Goal: Task Accomplishment & Management: Manage account settings

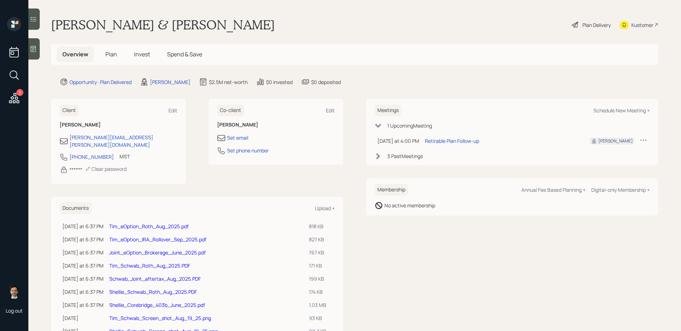
click at [582, 26] on div "Plan Delivery" at bounding box center [596, 24] width 28 height 7
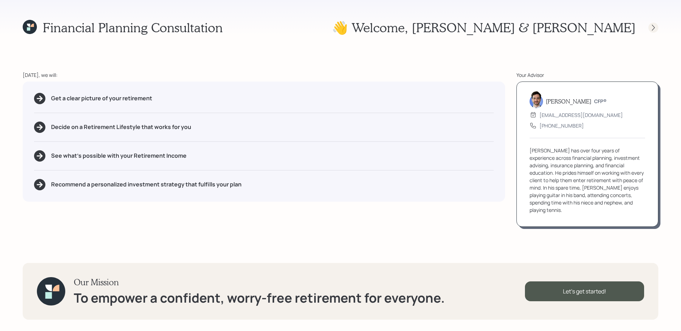
click at [650, 27] on icon at bounding box center [653, 27] width 7 height 7
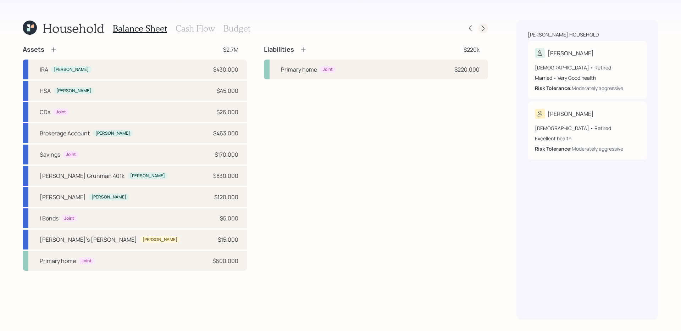
click at [484, 30] on icon at bounding box center [482, 28] width 7 height 7
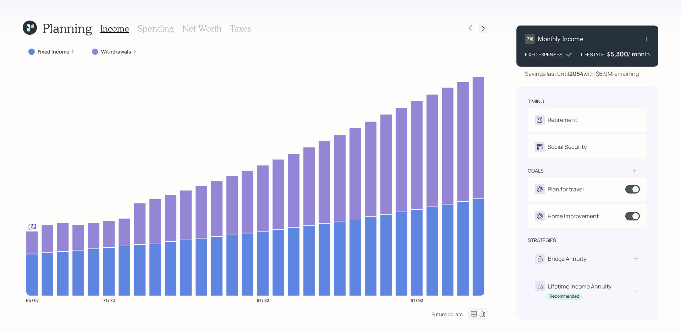
click at [484, 28] on icon at bounding box center [482, 28] width 7 height 7
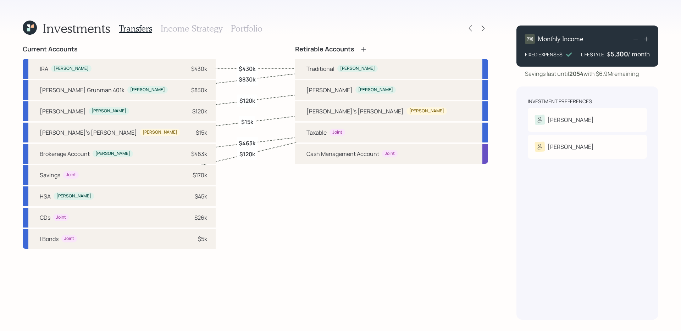
click at [246, 27] on h3 "Portfolio" at bounding box center [247, 28] width 32 height 10
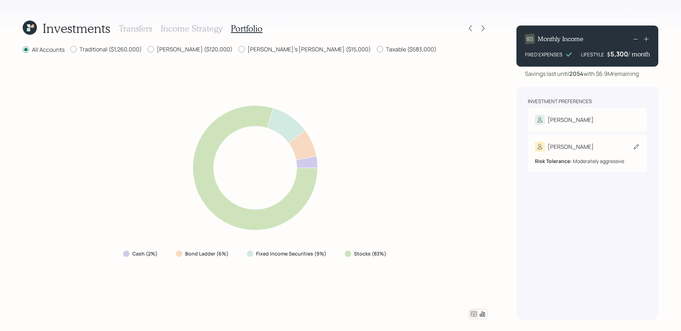
click at [571, 152] on div "[PERSON_NAME]" at bounding box center [587, 147] width 105 height 10
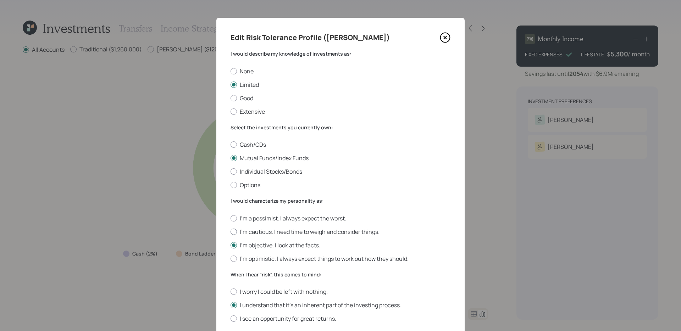
click at [266, 232] on label "I'm cautious. I need time to weigh and consider things." at bounding box center [340, 232] width 220 height 8
click at [230, 232] on input "I'm cautious. I need time to weigh and consider things." at bounding box center [230, 232] width 0 height 0
radio input "true"
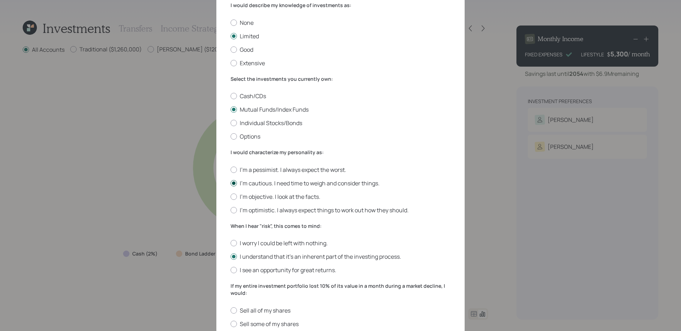
scroll to position [58, 0]
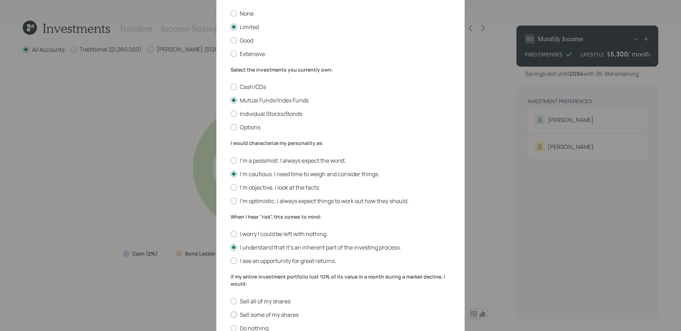
click at [249, 314] on label "Sell some of my shares" at bounding box center [340, 315] width 220 height 8
click at [230, 315] on input "Sell some of my shares" at bounding box center [230, 315] width 0 height 0
radio input "true"
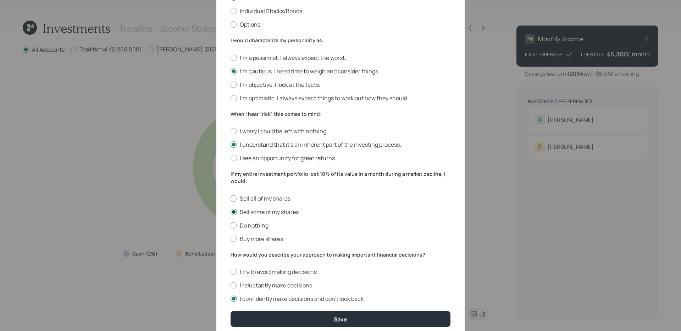
scroll to position [161, 0]
click at [251, 285] on label "I reluctantly make decisions" at bounding box center [340, 285] width 220 height 8
click at [230, 285] on input "I reluctantly make decisions" at bounding box center [230, 285] width 0 height 0
radio input "true"
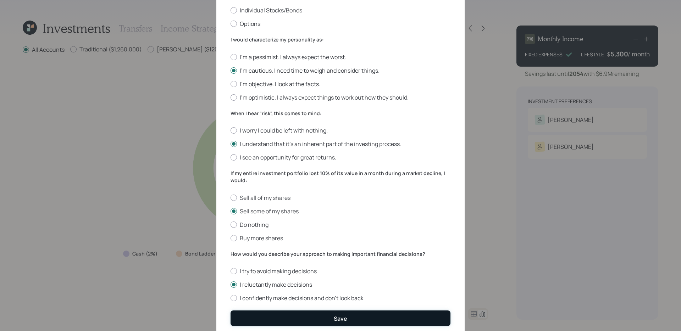
click at [270, 311] on button "Save" at bounding box center [340, 318] width 220 height 15
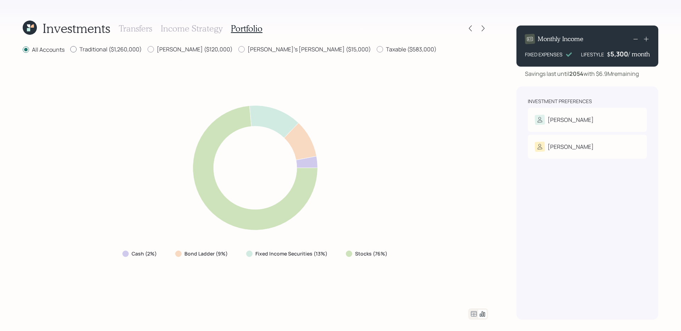
click at [117, 52] on label "Traditional ($1,260,000)" at bounding box center [106, 49] width 72 height 8
click at [70, 50] on input "Traditional ($1,260,000)" at bounding box center [70, 49] width 0 height 0
radio input "true"
radio input "false"
click at [179, 49] on label "[PERSON_NAME] ($120,000)" at bounding box center [190, 49] width 85 height 8
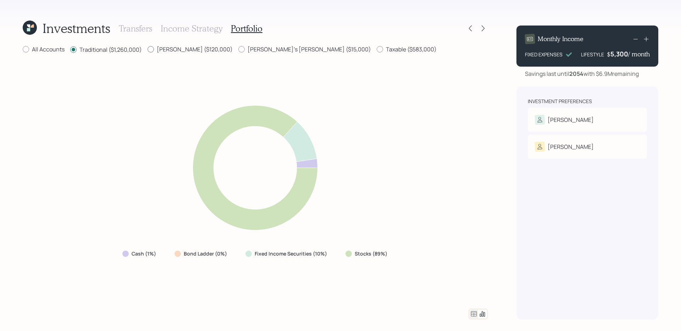
click at [148, 49] on input "[PERSON_NAME] ($120,000)" at bounding box center [147, 49] width 0 height 0
radio input "true"
radio input "false"
click at [238, 46] on label "[PERSON_NAME]'s [PERSON_NAME] ($15,000)" at bounding box center [304, 49] width 133 height 8
click at [238, 49] on input "[PERSON_NAME]'s [PERSON_NAME] ($15,000)" at bounding box center [238, 49] width 0 height 0
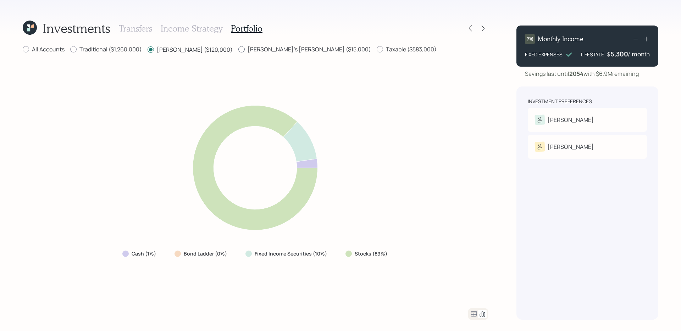
radio input "true"
click at [195, 50] on label "[PERSON_NAME] ($120,000)" at bounding box center [190, 49] width 85 height 8
click at [148, 50] on input "[PERSON_NAME] ($120,000)" at bounding box center [147, 49] width 0 height 0
radio input "true"
radio input "false"
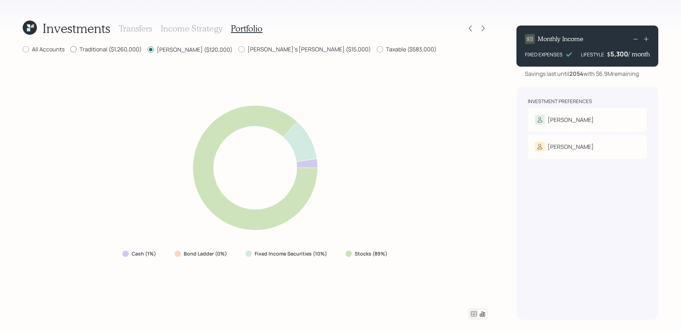
click at [122, 50] on label "Traditional ($1,260,000)" at bounding box center [106, 49] width 72 height 8
click at [70, 50] on input "Traditional ($1,260,000)" at bounding box center [70, 49] width 0 height 0
radio input "true"
radio input "false"
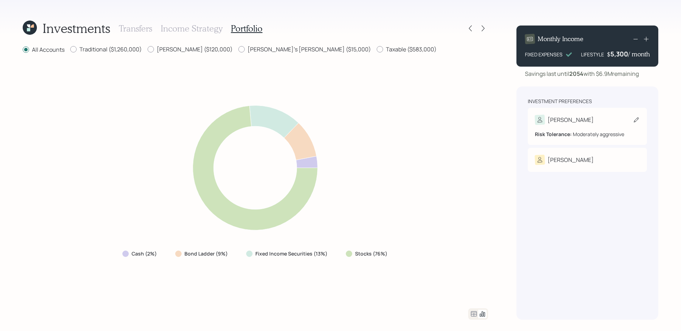
click at [593, 116] on div "[PERSON_NAME]" at bounding box center [587, 120] width 105 height 10
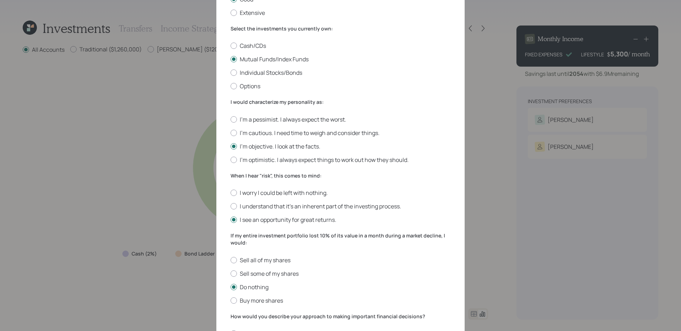
scroll to position [100, 0]
click at [277, 207] on label "I understand that it’s an inherent part of the investing process." at bounding box center [340, 205] width 220 height 8
click at [230, 205] on input "I understand that it’s an inherent part of the investing process." at bounding box center [230, 205] width 0 height 0
radio input "true"
click at [254, 270] on label "Sell some of my shares" at bounding box center [340, 272] width 220 height 8
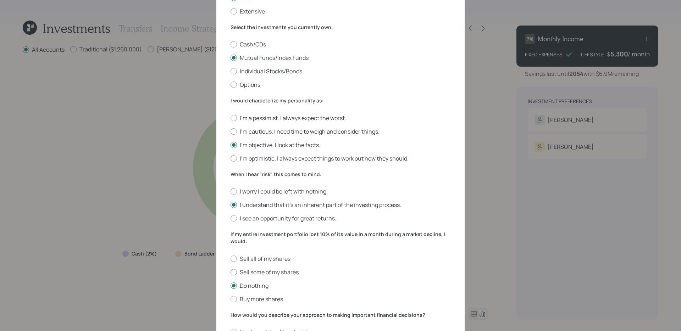
click at [230, 272] on input "Sell some of my shares" at bounding box center [230, 272] width 0 height 0
radio input "true"
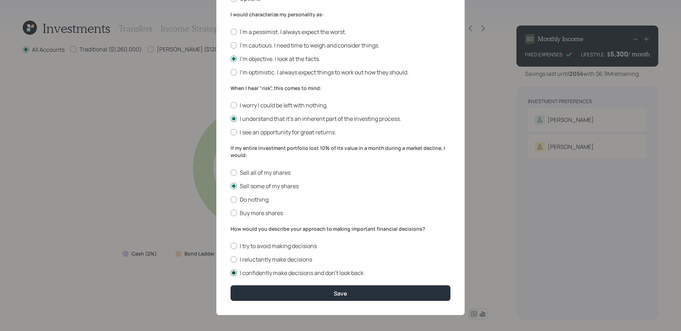
scroll to position [188, 0]
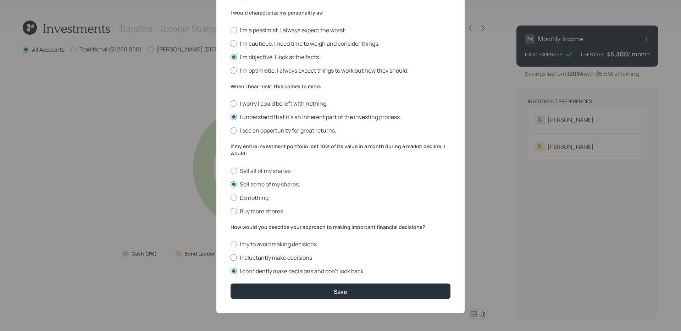
click at [268, 259] on label "I reluctantly make decisions" at bounding box center [340, 258] width 220 height 8
click at [230, 258] on input "I reluctantly make decisions" at bounding box center [230, 258] width 0 height 0
radio input "true"
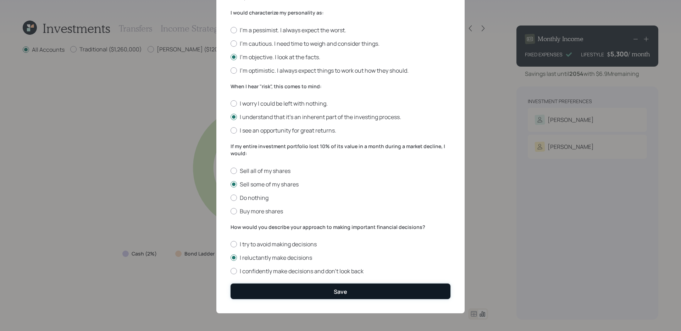
click at [262, 289] on button "Save" at bounding box center [340, 291] width 220 height 15
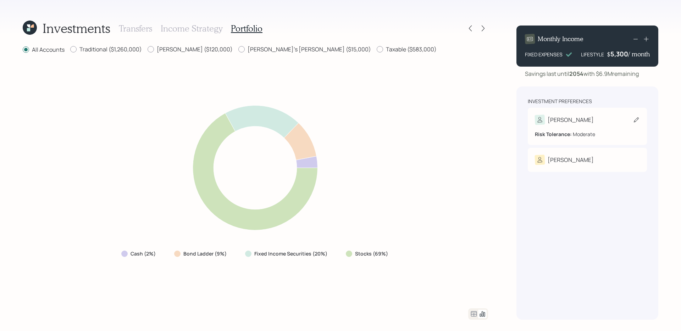
click at [596, 122] on div "Tim" at bounding box center [587, 120] width 105 height 10
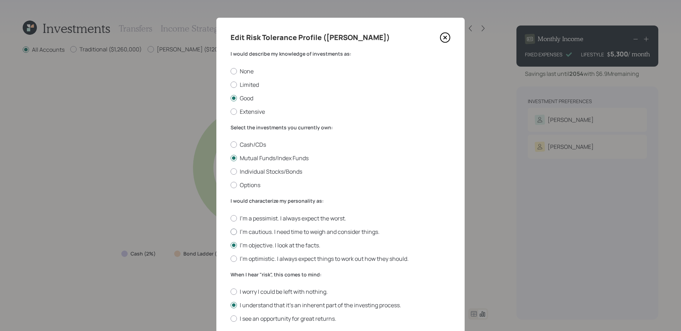
click at [263, 229] on label "I'm cautious. I need time to weigh and consider things." at bounding box center [340, 232] width 220 height 8
click at [230, 232] on input "I'm cautious. I need time to weigh and consider things." at bounding box center [230, 232] width 0 height 0
radio input "true"
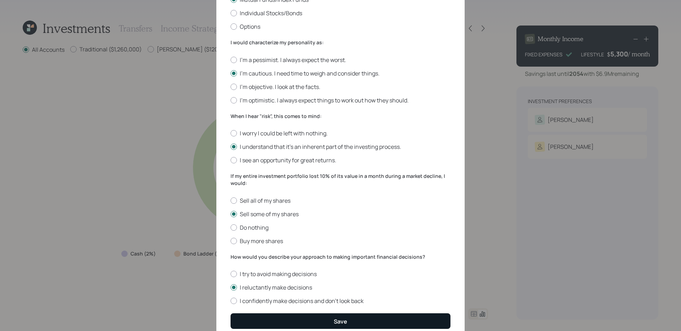
scroll to position [188, 0]
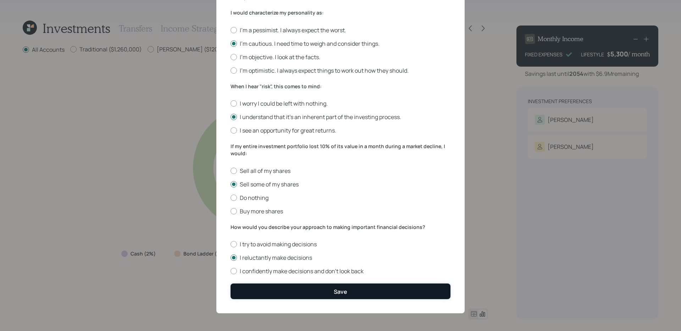
click at [295, 294] on button "Save" at bounding box center [340, 291] width 220 height 15
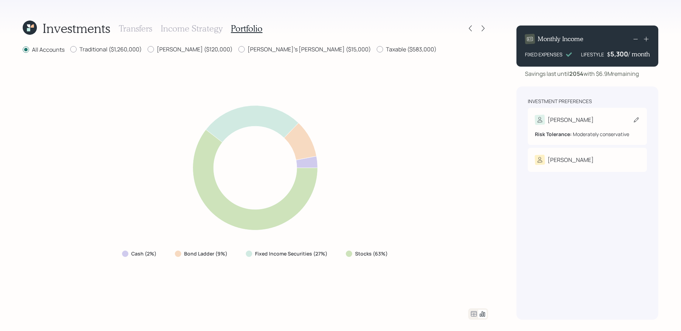
click at [580, 123] on div "[PERSON_NAME]" at bounding box center [587, 120] width 105 height 10
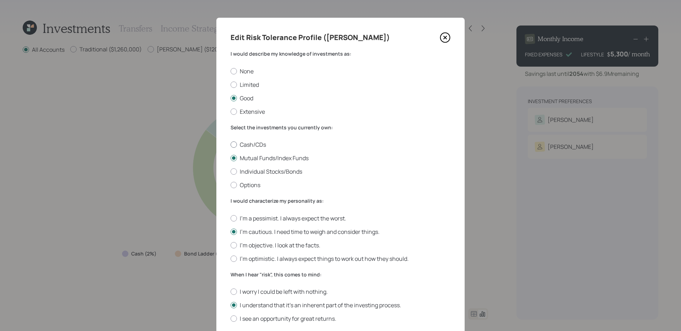
click at [262, 146] on label "Cash/CDs" at bounding box center [340, 145] width 220 height 8
click at [230, 145] on input "Cash/CDs" at bounding box center [230, 145] width 0 height 0
radio input "true"
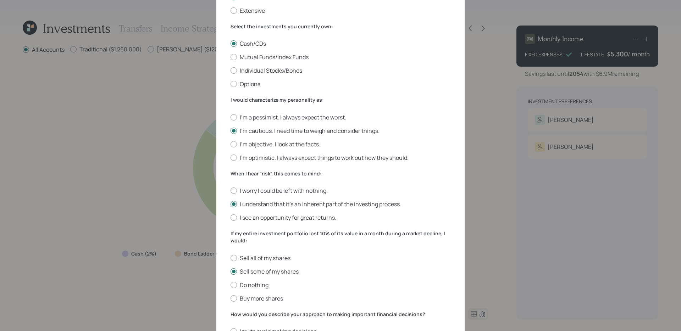
scroll to position [105, 0]
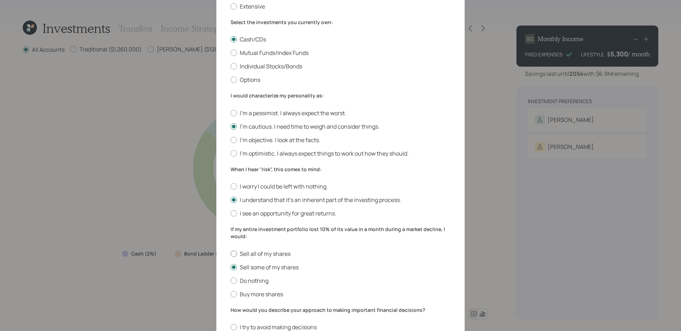
click at [266, 253] on label "Sell all of my shares" at bounding box center [340, 254] width 220 height 8
click at [230, 254] on input "Sell all of my shares" at bounding box center [230, 254] width 0 height 0
radio input "true"
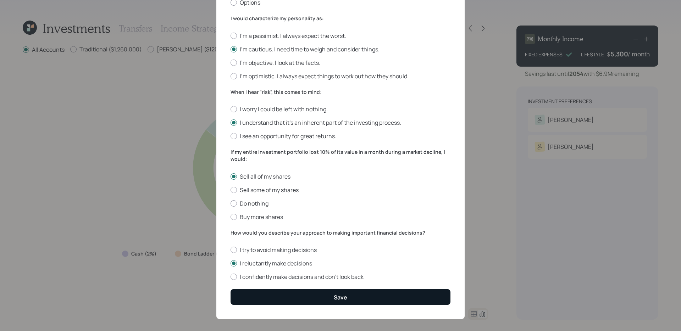
scroll to position [188, 0]
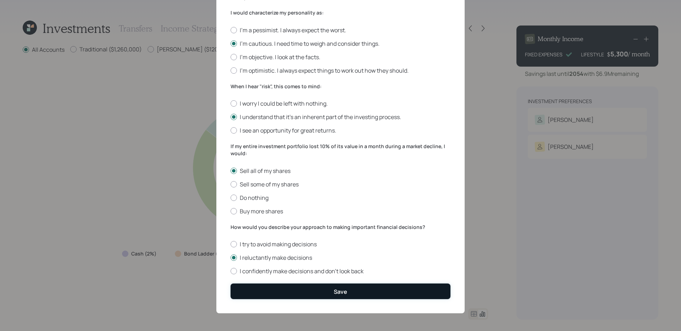
click at [317, 291] on button "Save" at bounding box center [340, 291] width 220 height 15
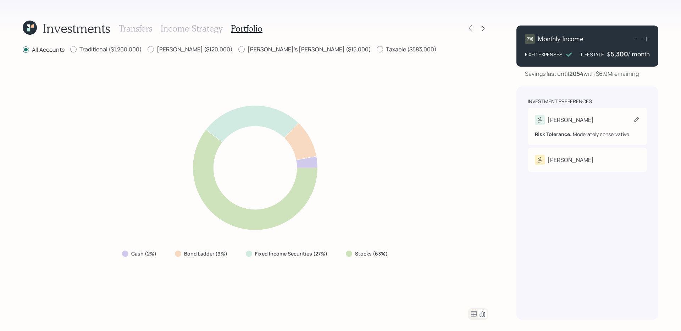
click at [575, 120] on div "[PERSON_NAME]" at bounding box center [587, 120] width 105 height 10
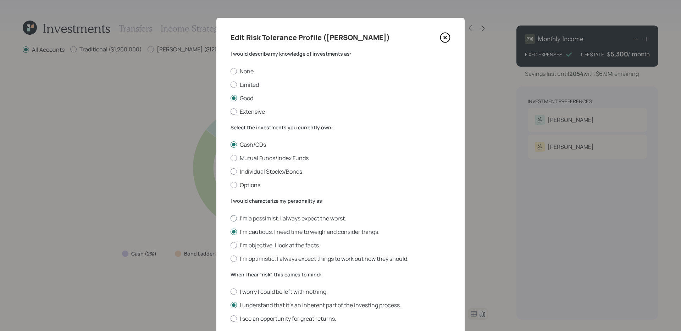
click at [277, 219] on label "I'm a pessimist. I always expect the worst." at bounding box center [340, 219] width 220 height 8
click at [230, 218] on input "I'm a pessimist. I always expect the worst." at bounding box center [230, 218] width 0 height 0
radio input "true"
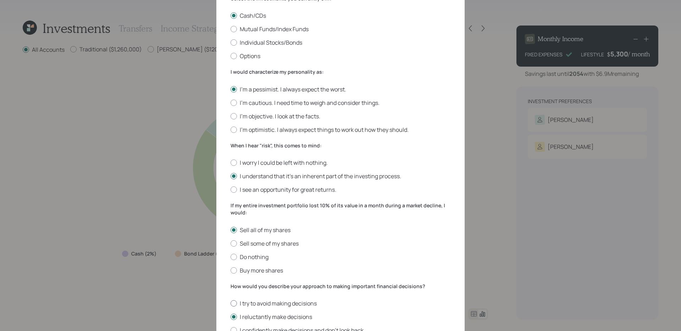
scroll to position [188, 0]
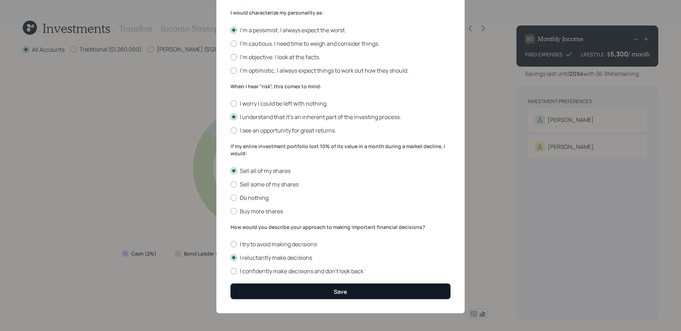
click at [305, 287] on button "Save" at bounding box center [340, 291] width 220 height 15
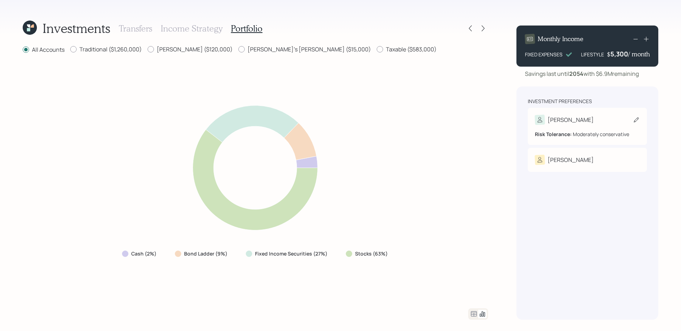
click at [590, 110] on div "Tim Risk Tolerance: Moderately conservative" at bounding box center [587, 126] width 119 height 37
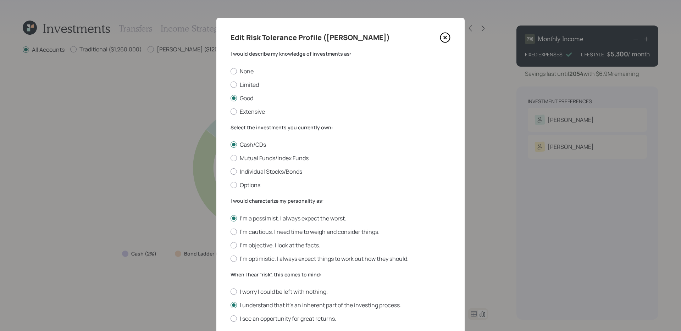
click at [251, 89] on div "None Limited Good Extensive" at bounding box center [340, 91] width 220 height 48
click at [251, 87] on label "Limited" at bounding box center [340, 85] width 220 height 8
click at [230, 85] on input "Limited" at bounding box center [230, 84] width 0 height 0
radio input "true"
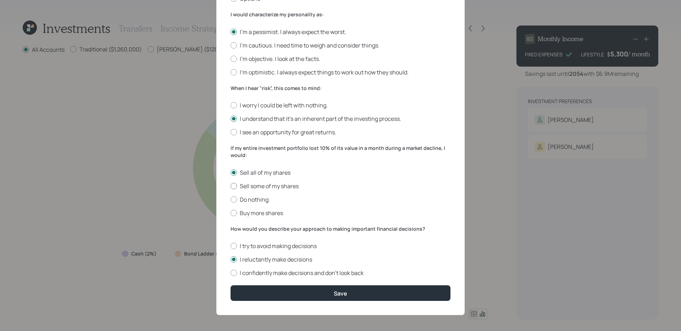
scroll to position [188, 0]
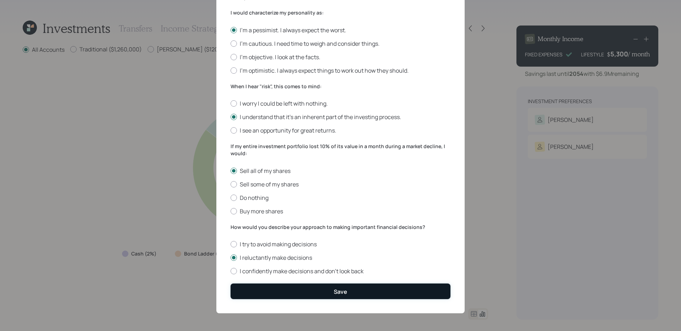
click at [292, 284] on button "Save" at bounding box center [340, 291] width 220 height 15
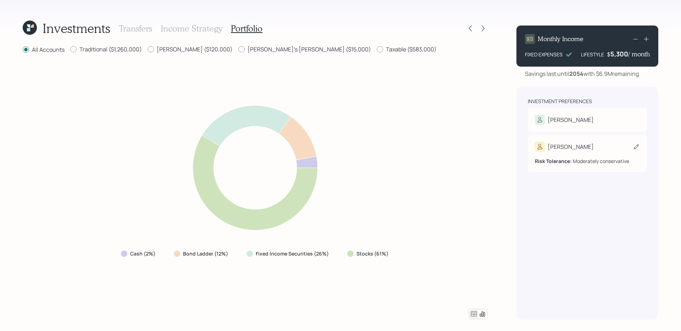
click at [568, 152] on div "Shellie" at bounding box center [587, 147] width 105 height 10
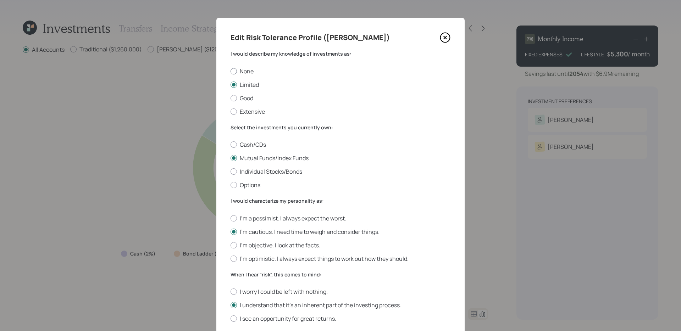
click at [244, 75] on label "None" at bounding box center [340, 71] width 220 height 8
click at [230, 71] on input "None" at bounding box center [230, 71] width 0 height 0
radio input "true"
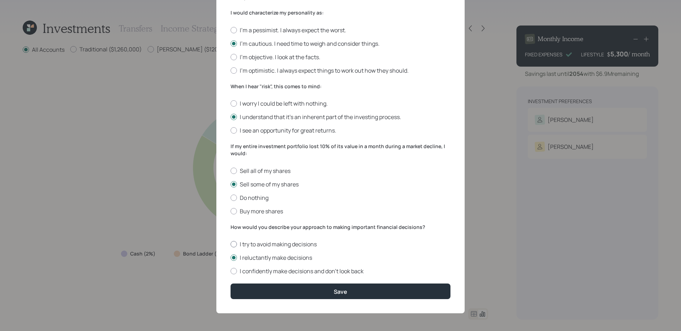
click at [272, 244] on label "I try to avoid making decisions" at bounding box center [340, 244] width 220 height 8
click at [230, 244] on input "I try to avoid making decisions" at bounding box center [230, 244] width 0 height 0
radio input "true"
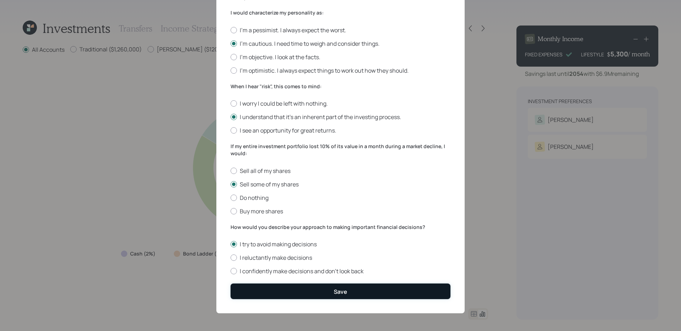
click at [276, 287] on button "Save" at bounding box center [340, 291] width 220 height 15
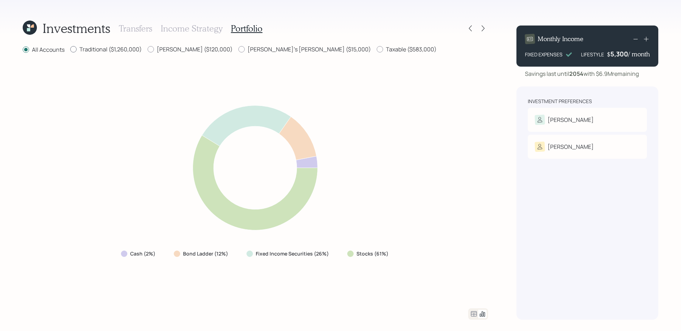
click at [129, 47] on label "Traditional ($1,260,000)" at bounding box center [106, 49] width 72 height 8
click at [70, 49] on input "Traditional ($1,260,000)" at bounding box center [70, 49] width 0 height 0
radio input "true"
radio input "false"
click at [176, 49] on label "[PERSON_NAME] ($120,000)" at bounding box center [190, 49] width 85 height 8
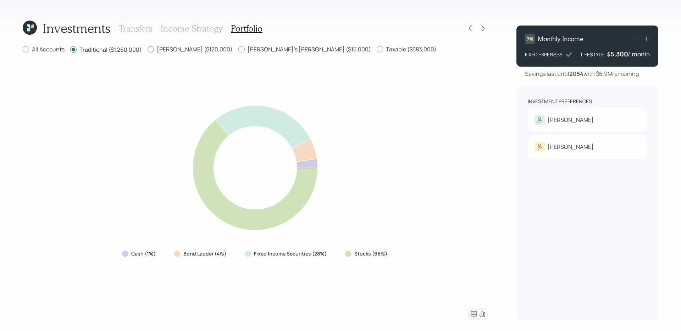
click at [148, 49] on input "[PERSON_NAME] ($120,000)" at bounding box center [147, 49] width 0 height 0
radio input "true"
radio input "false"
click at [249, 57] on div "All Accounts Traditional ($1,260,000) Roth ($120,000) Shellie's Roth ($15,000) …" at bounding box center [255, 182] width 465 height 274
click at [249, 51] on label "Shellie's Roth ($15,000)" at bounding box center [304, 49] width 133 height 8
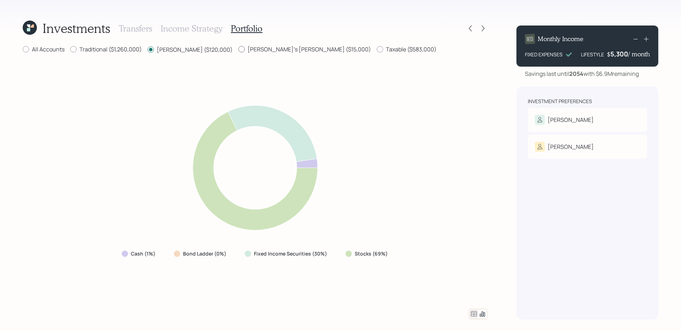
click at [238, 50] on input "Shellie's Roth ($15,000)" at bounding box center [238, 49] width 0 height 0
radio input "true"
radio input "false"
click at [377, 53] on label "Taxable ($583,000)" at bounding box center [407, 49] width 60 height 8
click at [376, 50] on input "Taxable ($583,000)" at bounding box center [376, 49] width 0 height 0
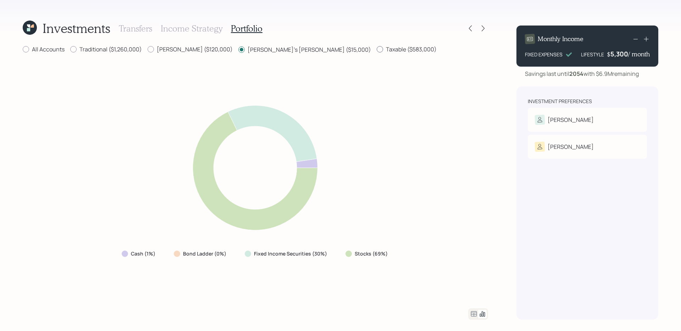
radio input "true"
radio input "false"
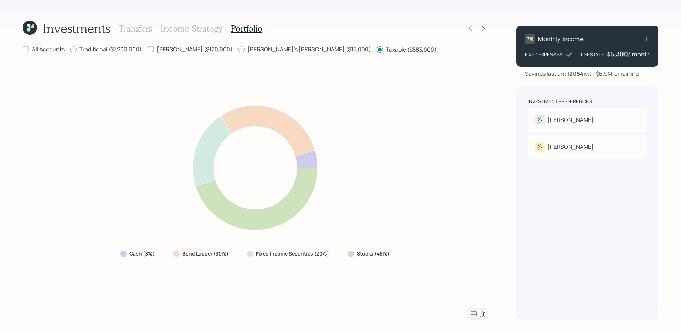
click at [177, 47] on label "Roth ($120,000)" at bounding box center [190, 49] width 85 height 8
click at [148, 49] on input "Roth ($120,000)" at bounding box center [147, 49] width 0 height 0
radio input "true"
radio input "false"
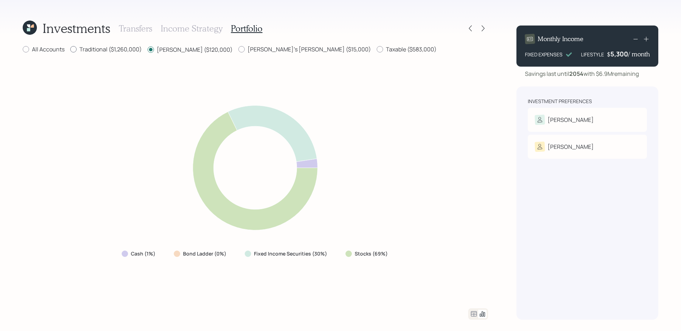
click at [113, 47] on label "Traditional ($1,260,000)" at bounding box center [106, 49] width 72 height 8
click at [70, 49] on input "Traditional ($1,260,000)" at bounding box center [70, 49] width 0 height 0
radio input "true"
radio input "false"
click at [238, 49] on label "Shellie's Roth ($15,000)" at bounding box center [304, 49] width 133 height 8
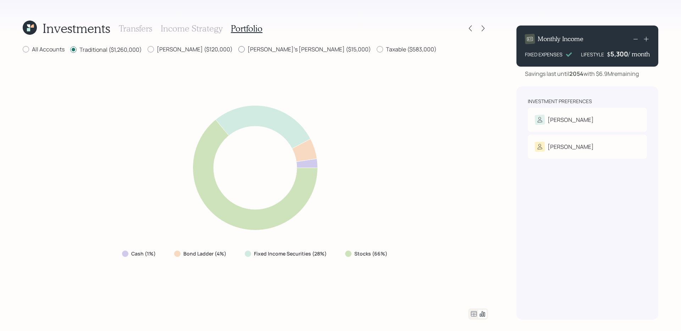
click at [238, 49] on input "Shellie's Roth ($15,000)" at bounding box center [238, 49] width 0 height 0
radio input "true"
radio input "false"
click at [179, 46] on label "Roth ($120,000)" at bounding box center [190, 49] width 85 height 8
click at [148, 49] on input "Roth ($120,000)" at bounding box center [147, 49] width 0 height 0
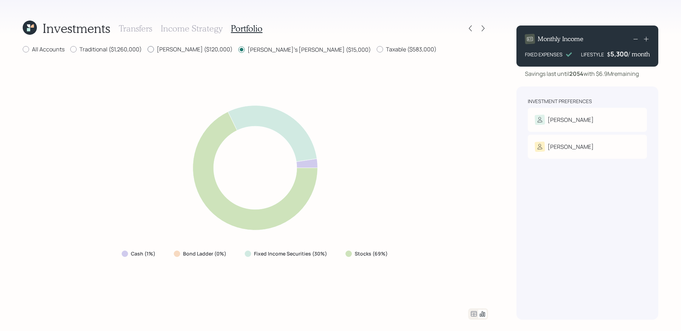
radio input "true"
radio input "false"
click at [113, 47] on label "Traditional ($1,260,000)" at bounding box center [106, 49] width 72 height 8
click at [70, 49] on input "Traditional ($1,260,000)" at bounding box center [70, 49] width 0 height 0
radio input "true"
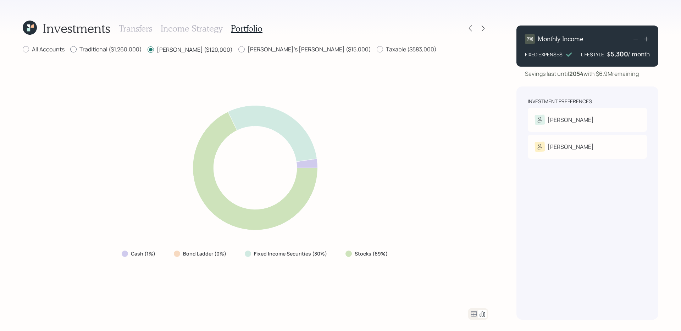
radio input "false"
click at [33, 50] on label "All Accounts" at bounding box center [44, 49] width 42 height 8
click at [23, 50] on input "All Accounts" at bounding box center [22, 49] width 0 height 0
radio input "true"
radio input "false"
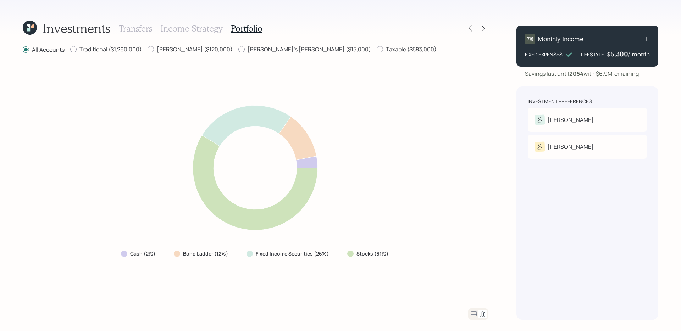
click at [473, 312] on icon at bounding box center [474, 313] width 6 height 5
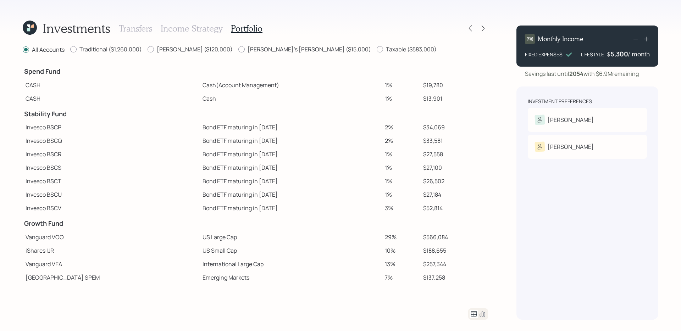
click at [473, 312] on icon at bounding box center [474, 313] width 6 height 5
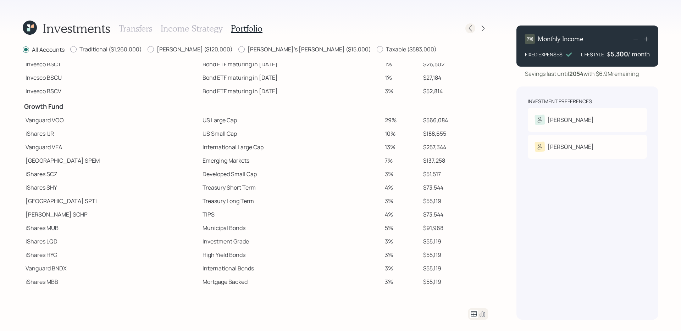
click at [472, 27] on icon at bounding box center [470, 28] width 7 height 7
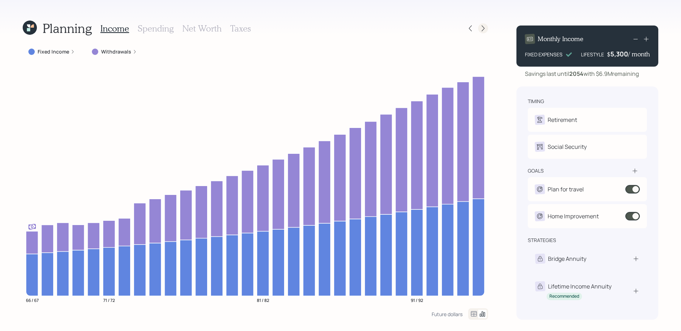
click at [484, 27] on icon at bounding box center [482, 28] width 7 height 7
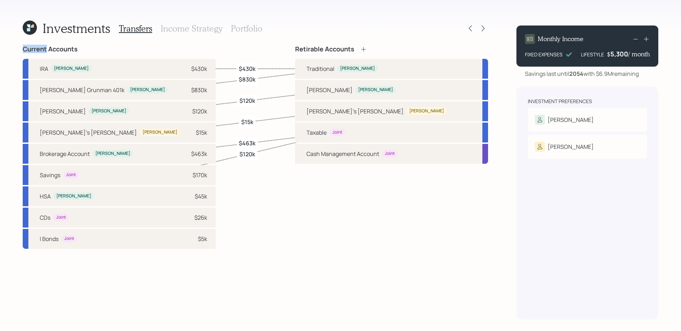
click at [484, 27] on icon at bounding box center [482, 28] width 7 height 7
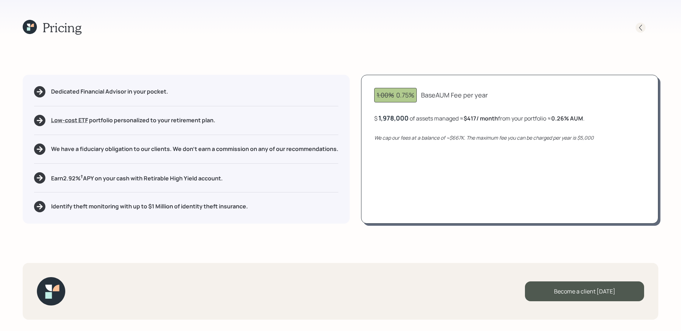
click at [640, 25] on icon at bounding box center [640, 27] width 3 height 6
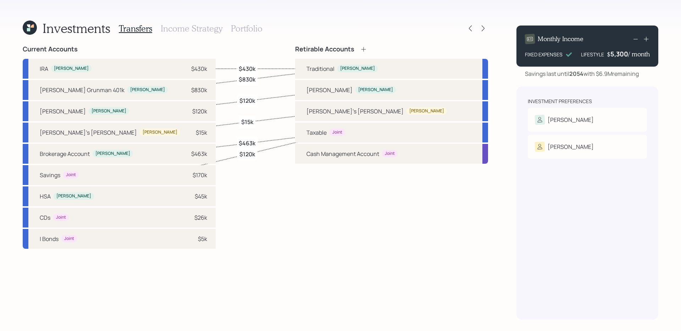
click at [199, 27] on h3 "Income Strategy" at bounding box center [192, 28] width 62 height 10
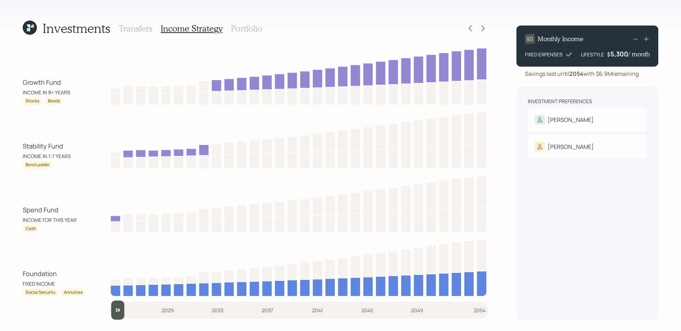
click at [142, 28] on h3 "Transfers" at bounding box center [135, 28] width 33 height 10
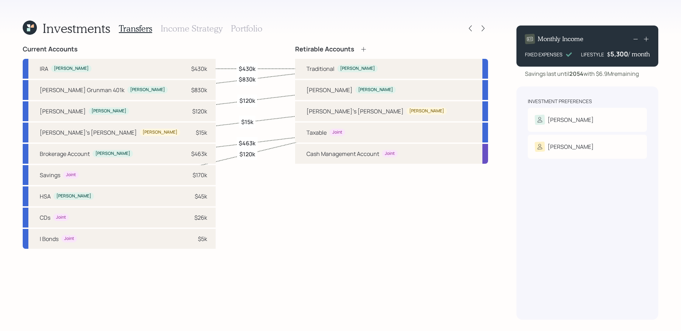
click at [237, 32] on h3 "Portfolio" at bounding box center [247, 28] width 32 height 10
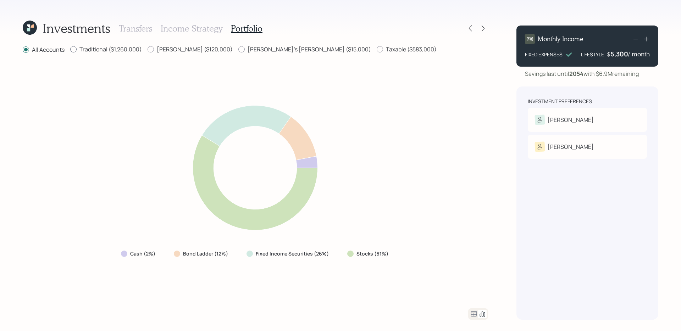
click at [130, 50] on label "Traditional ($1,260,000)" at bounding box center [106, 49] width 72 height 8
click at [70, 50] on input "Traditional ($1,260,000)" at bounding box center [70, 49] width 0 height 0
radio input "true"
radio input "false"
click at [168, 48] on label "Roth ($120,000)" at bounding box center [190, 49] width 85 height 8
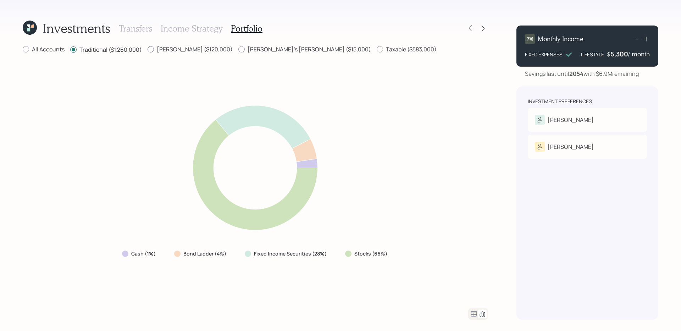
click at [148, 49] on input "Roth ($120,000)" at bounding box center [147, 49] width 0 height 0
radio input "true"
radio input "false"
click at [239, 49] on label "Shellie's Roth ($15,000)" at bounding box center [304, 49] width 133 height 8
click at [238, 49] on input "Shellie's Roth ($15,000)" at bounding box center [238, 49] width 0 height 0
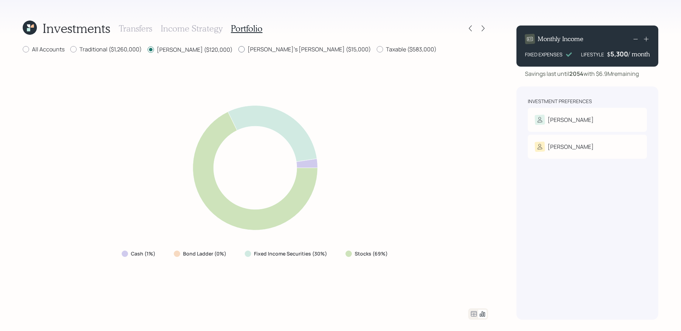
radio input "true"
radio input "false"
drag, startPoint x: 346, startPoint y: 254, endPoint x: 422, endPoint y: 252, distance: 75.2
click at [422, 252] on div "Cash (1%) Bond Ladder (0%) Fixed Income Securities (30%) Stocks (69%)" at bounding box center [255, 181] width 465 height 237
click at [372, 278] on div "Cash (1%) Bond Ladder (0%) Fixed Income Securities (30%) Stocks (69%)" at bounding box center [255, 181] width 465 height 237
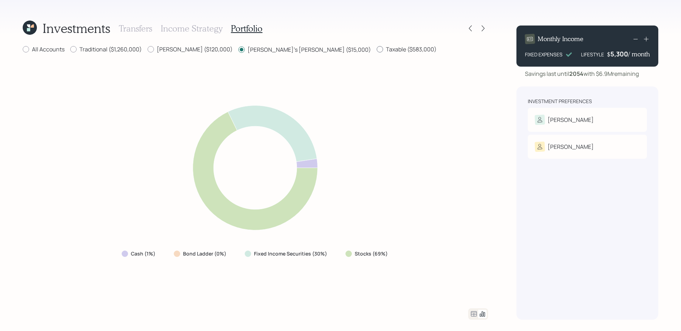
click at [377, 50] on label "Taxable ($583,000)" at bounding box center [407, 49] width 60 height 8
click at [376, 50] on input "Taxable ($583,000)" at bounding box center [376, 49] width 0 height 0
radio input "true"
radio input "false"
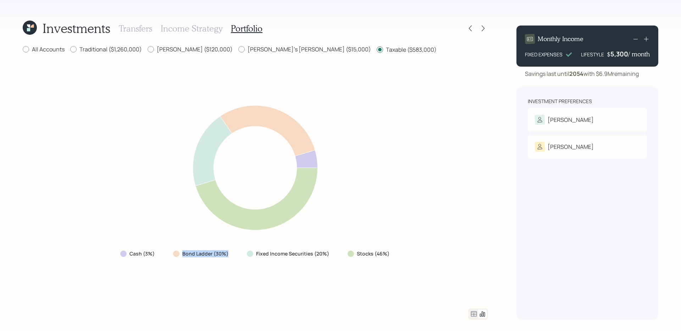
drag, startPoint x: 173, startPoint y: 255, endPoint x: 248, endPoint y: 255, distance: 75.5
click at [248, 255] on div "Cash (3%) Bond Ladder (30%) Fixed Income Securities (20%) Stocks (46%)" at bounding box center [256, 254] width 282 height 13
click at [226, 261] on div "Cash (3%) Bond Ladder (30%) Fixed Income Securities (20%) Stocks (46%)" at bounding box center [255, 181] width 465 height 237
click at [33, 24] on icon at bounding box center [30, 28] width 14 height 14
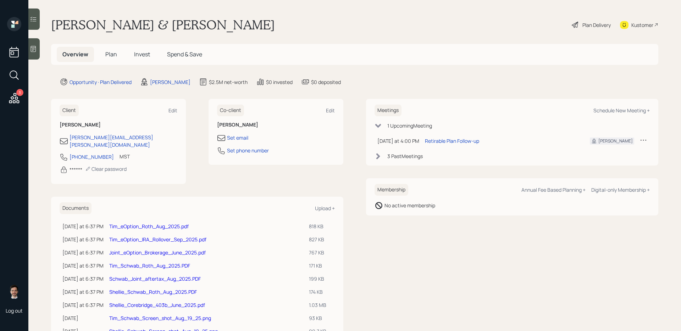
scroll to position [49, 0]
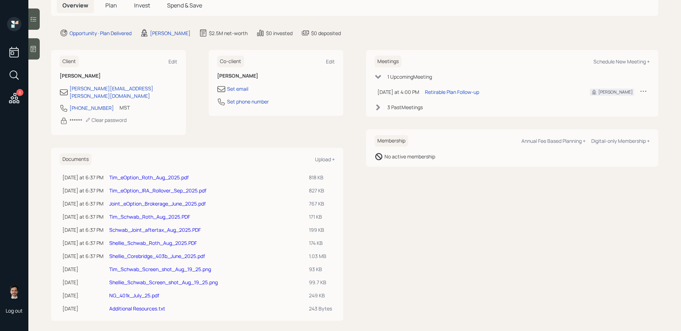
click at [168, 174] on link "Tim_eOption_Roth_Aug_2025.pdf" at bounding box center [148, 177] width 79 height 7
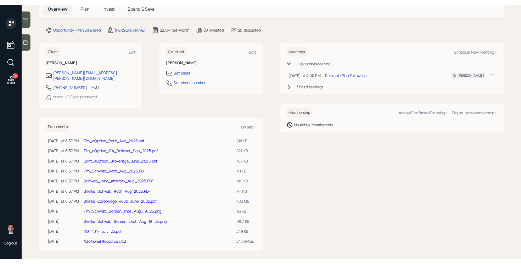
scroll to position [0, 0]
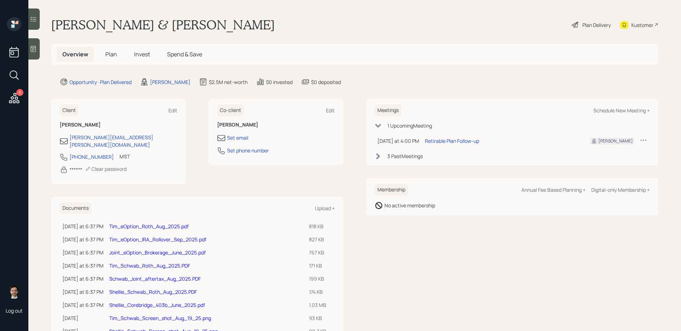
click at [590, 21] on div "Plan Delivery" at bounding box center [596, 24] width 28 height 7
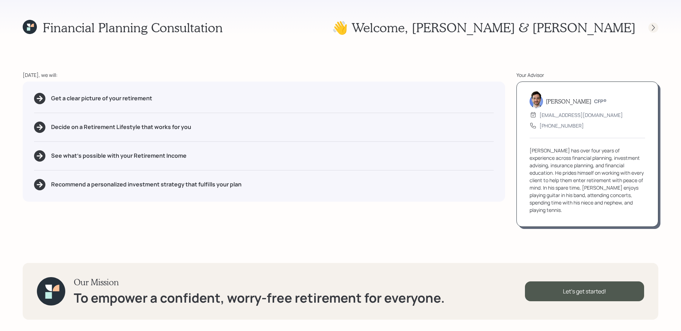
click at [654, 25] on icon at bounding box center [653, 27] width 7 height 7
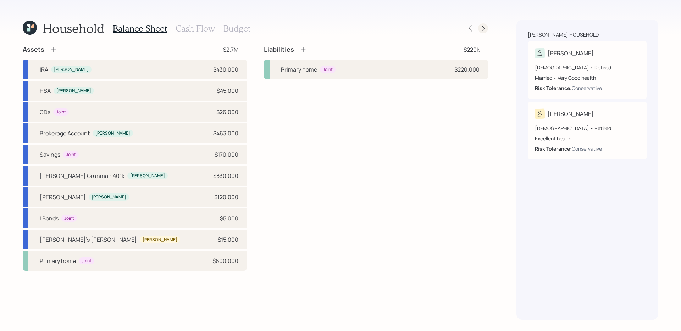
click at [484, 30] on icon at bounding box center [482, 28] width 7 height 7
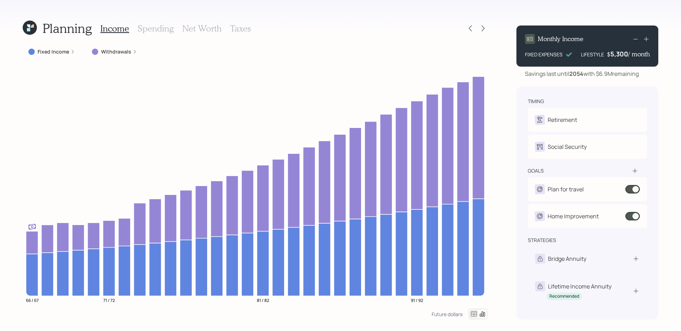
click at [484, 30] on icon at bounding box center [482, 28] width 7 height 7
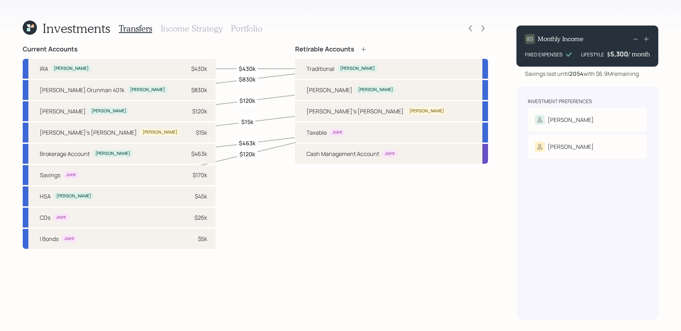
click at [484, 30] on icon at bounding box center [482, 28] width 7 height 7
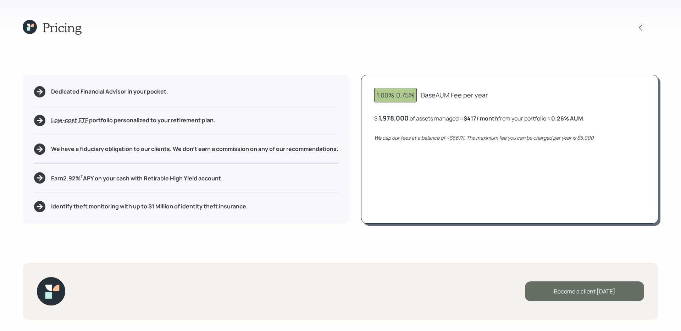
click at [598, 294] on div "Become a client today" at bounding box center [584, 292] width 119 height 20
click at [578, 294] on div "Go to Altruist" at bounding box center [584, 292] width 119 height 20
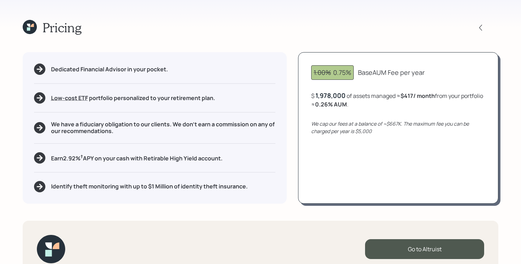
click at [27, 22] on icon at bounding box center [30, 27] width 14 height 14
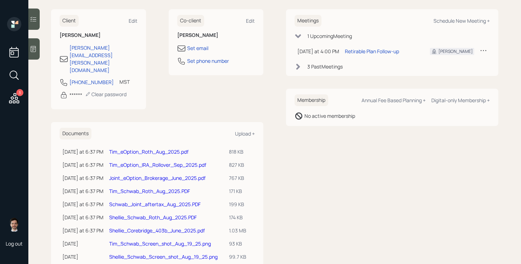
scroll to position [103, 0]
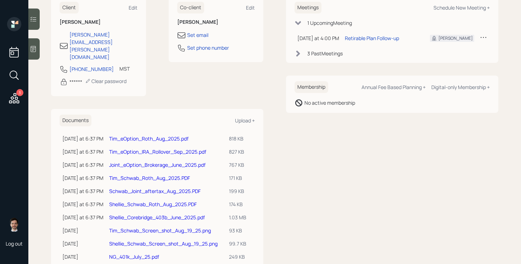
click at [154, 135] on link "Tim_eOption_Roth_Aug_2025.pdf" at bounding box center [148, 138] width 79 height 7
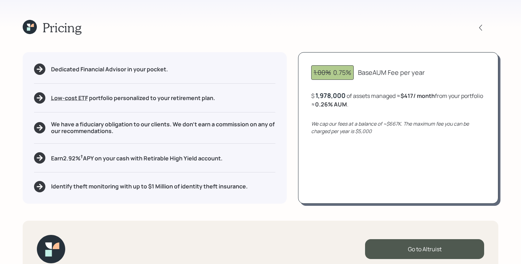
click at [26, 32] on icon at bounding box center [30, 27] width 14 height 14
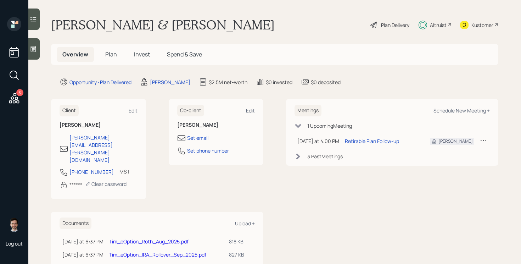
scroll to position [116, 0]
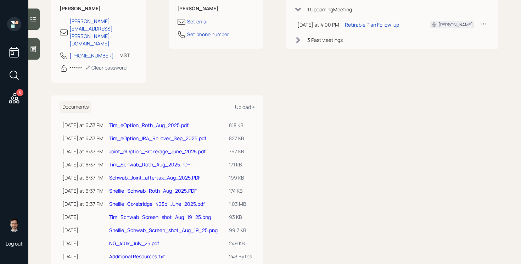
click at [182, 148] on link "Joint_eOption_Brokerage_June_2025.pdf" at bounding box center [157, 151] width 96 height 7
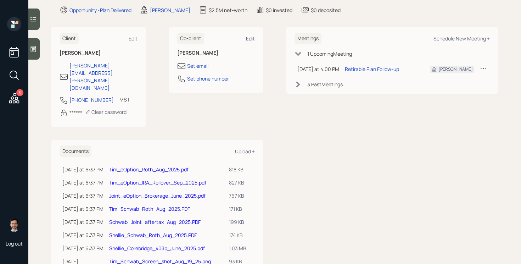
scroll to position [72, 0]
click at [176, 218] on link "Schwab_Joint_aftertax_Aug_2025.PDF" at bounding box center [154, 221] width 91 height 7
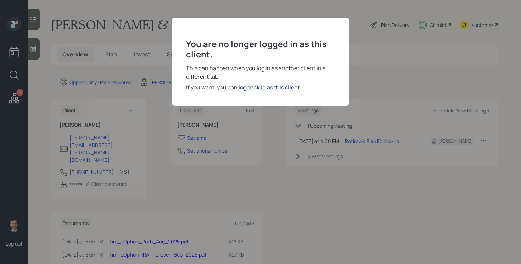
click at [270, 90] on div "log back in as this client" at bounding box center [269, 87] width 61 height 9
